Goal: Navigation & Orientation: Find specific page/section

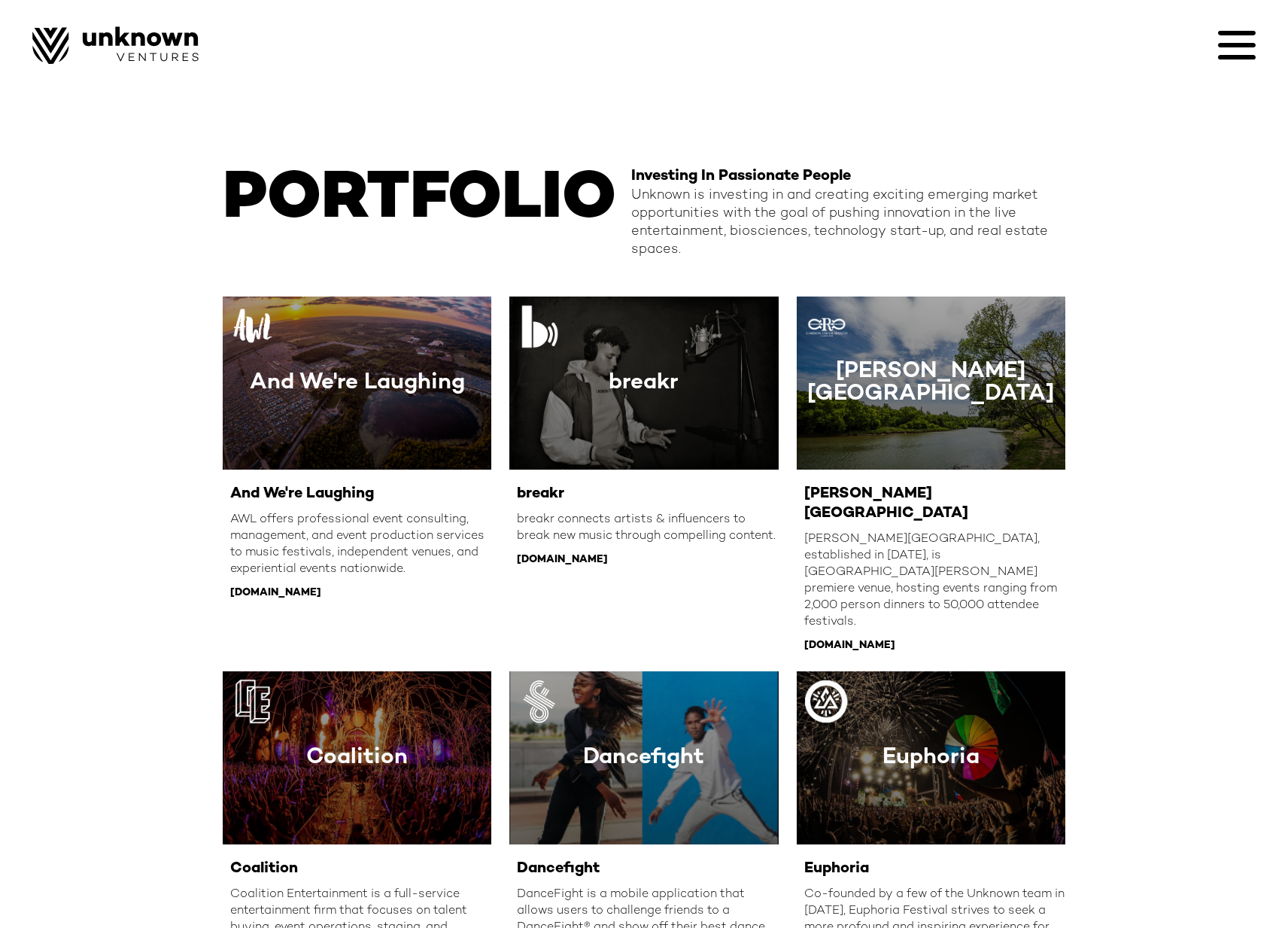
scroll to position [664, 0]
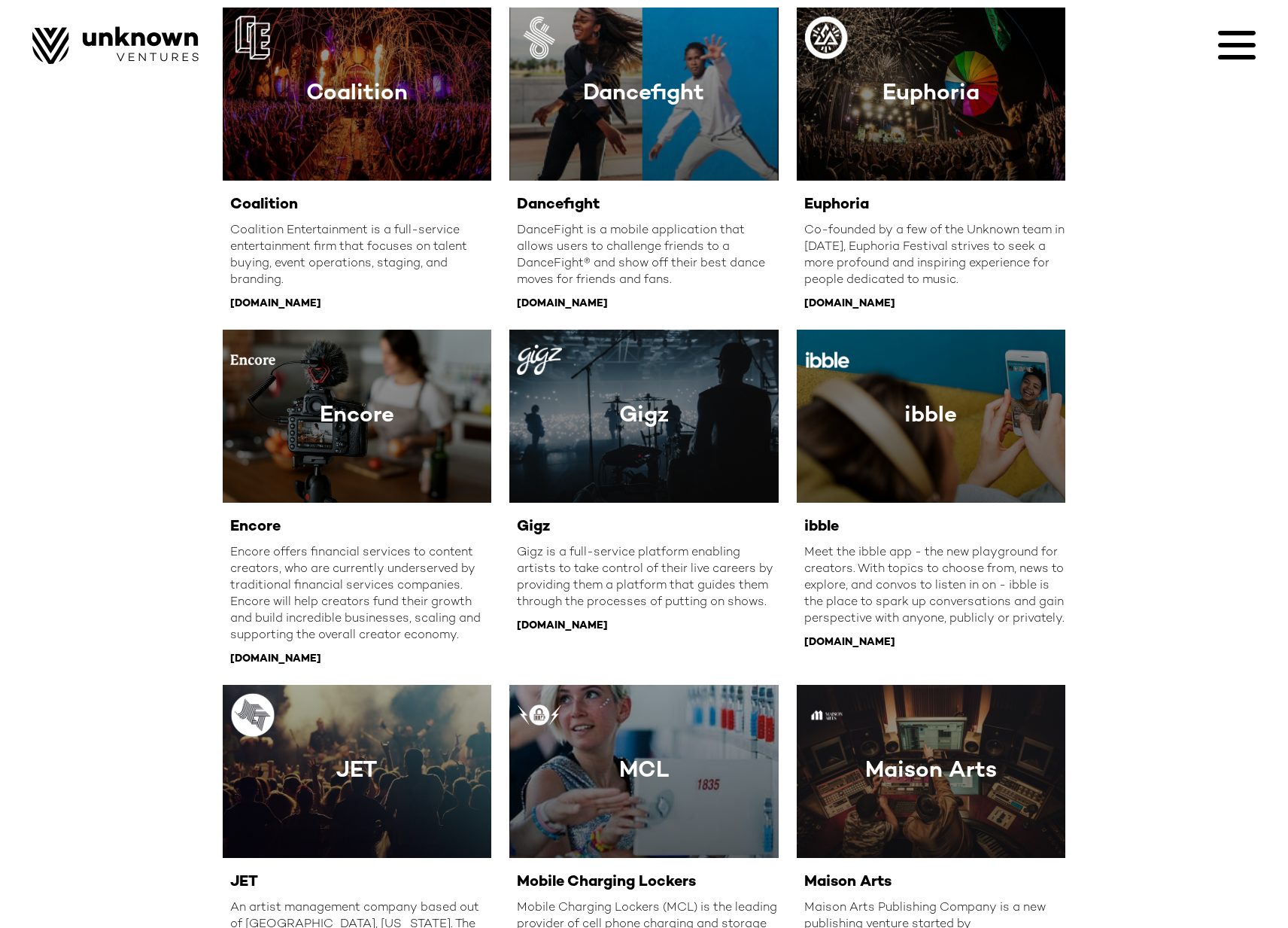
click at [110, 439] on div "PORTFOLIO Investing In Passionate People Unknown is investing in and creating e…" at bounding box center [644, 529] width 1288 height 2387
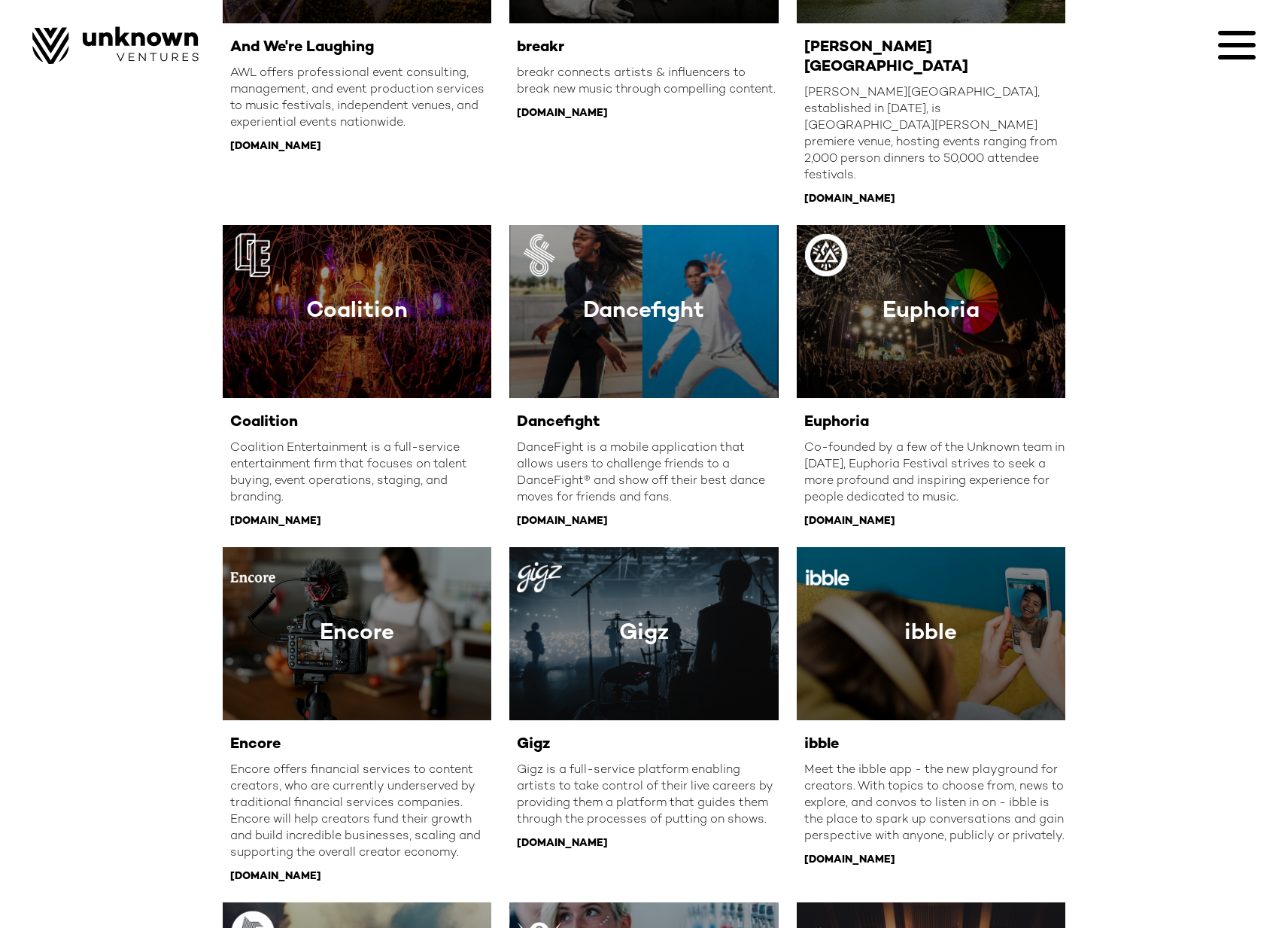
scroll to position [0, 0]
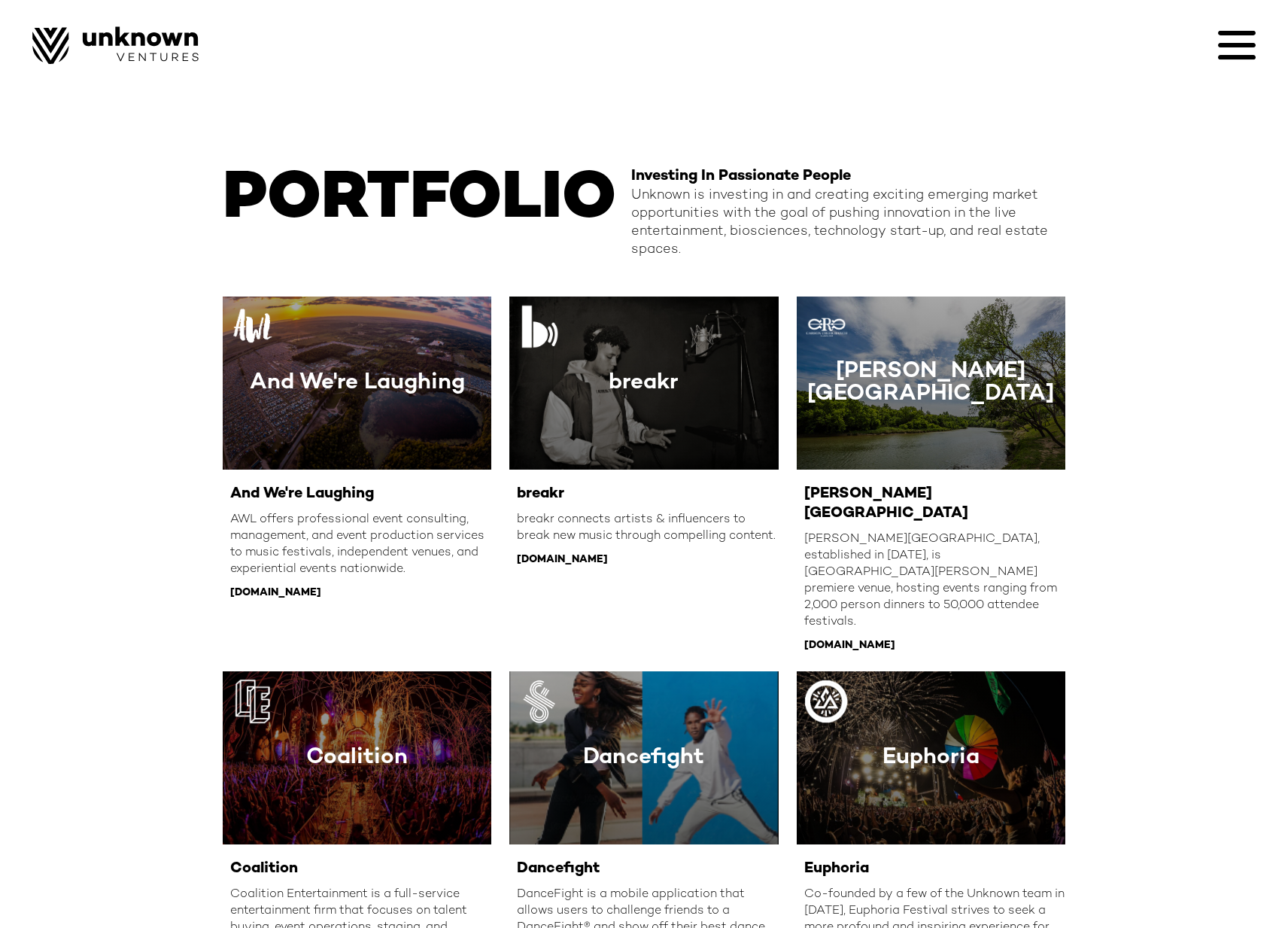
click at [1232, 47] on icon at bounding box center [1236, 45] width 37 height 5
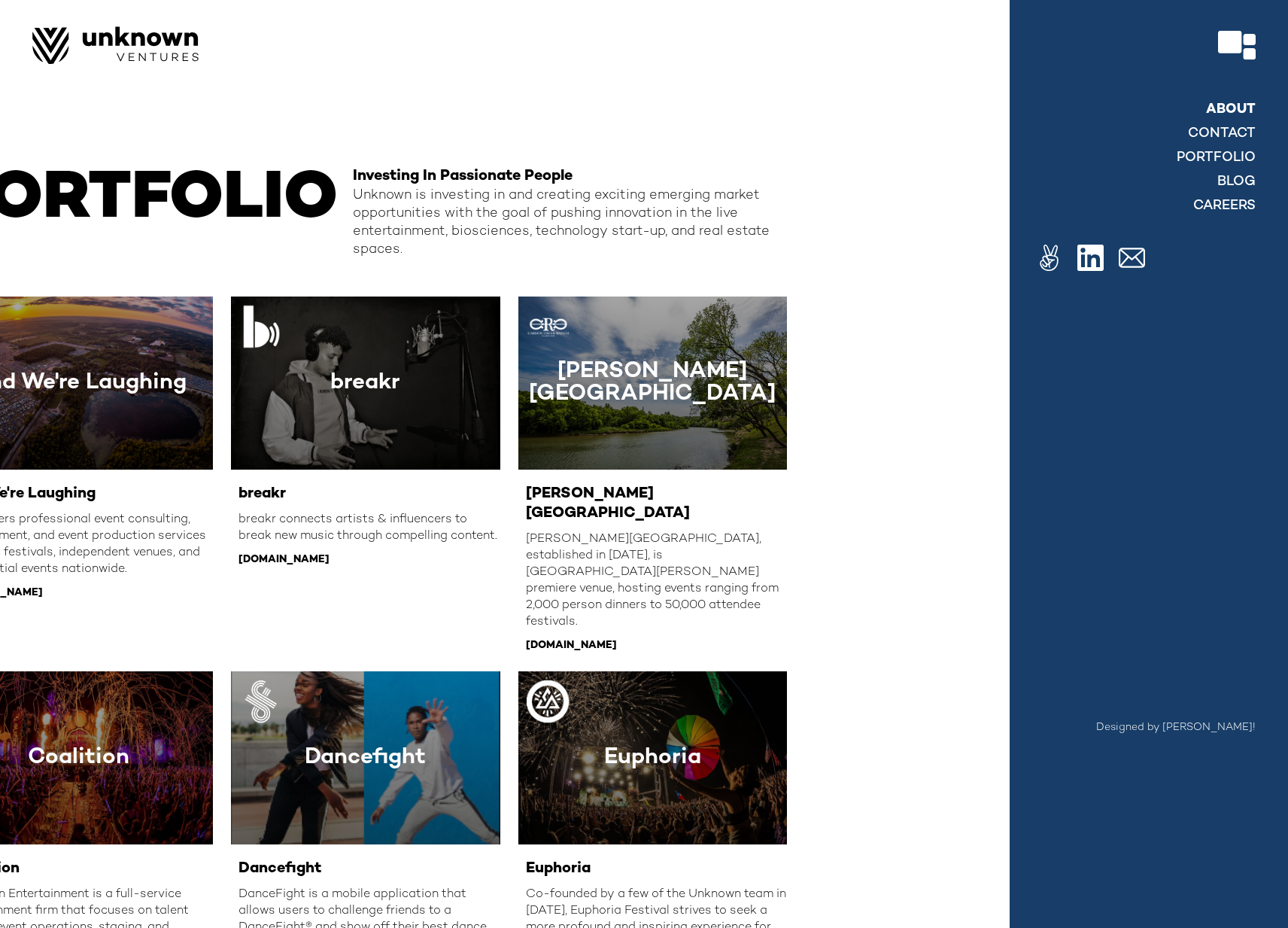
click at [1234, 111] on link "About" at bounding box center [1231, 109] width 50 height 18
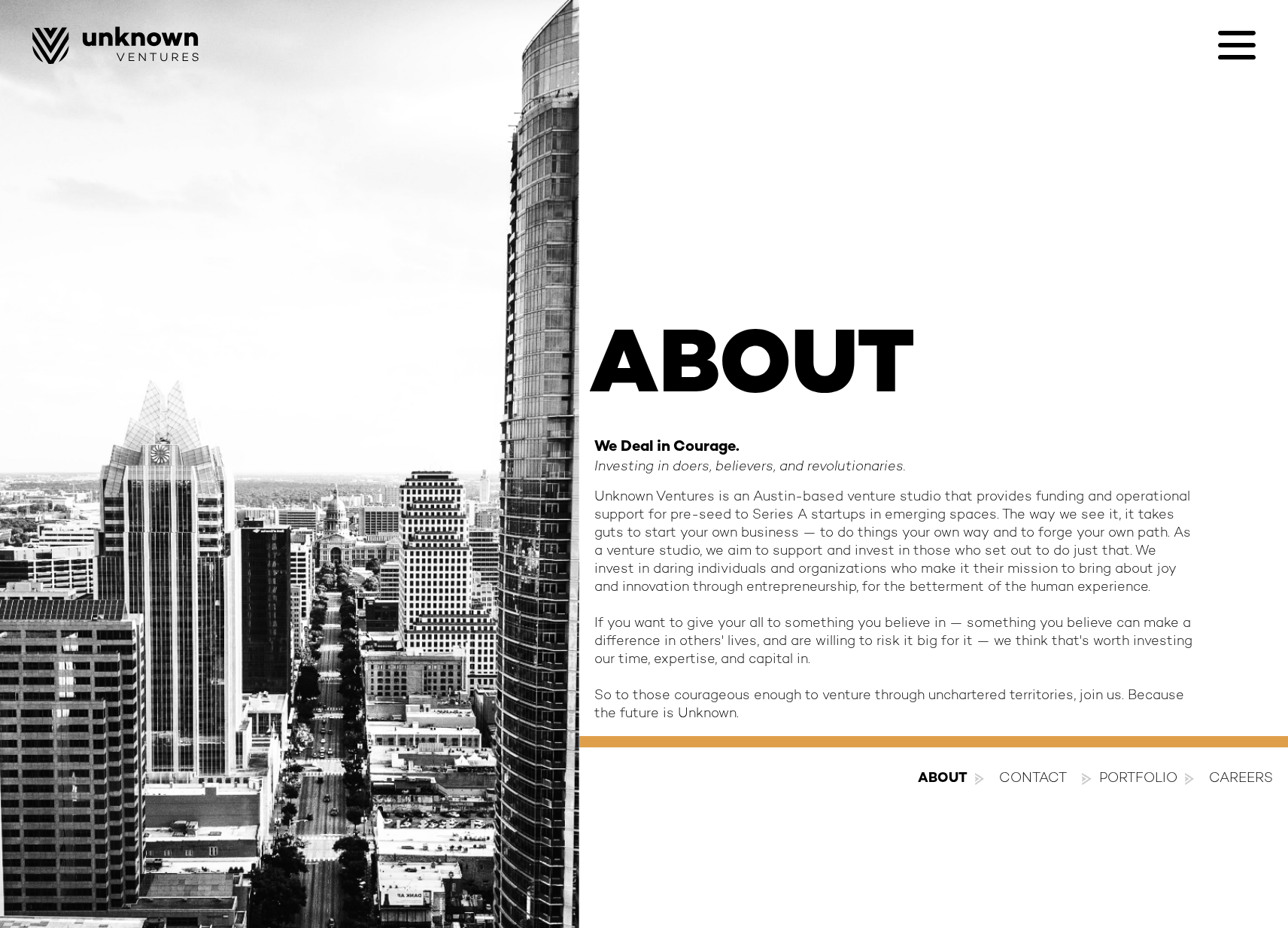
click at [1122, 776] on div "Portfolio" at bounding box center [1138, 779] width 79 height 18
